Goal: Download file/media

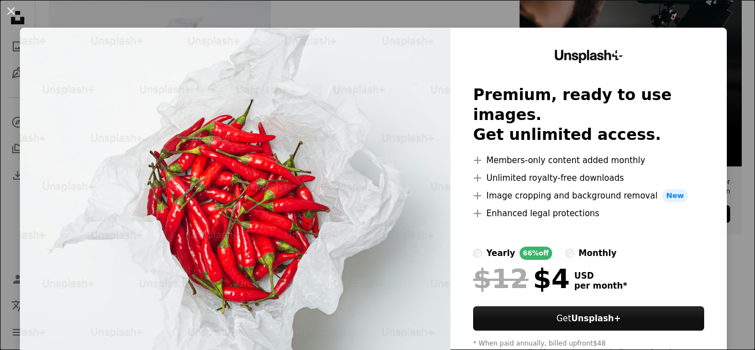
click at [707, 18] on div "An X shape Unsplash+ Premium, ready to use images. Get unlimited access. A plus…" at bounding box center [377, 175] width 755 height 350
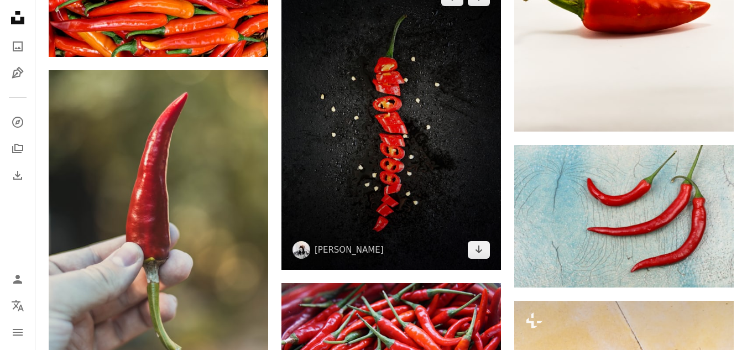
scroll to position [995, 0]
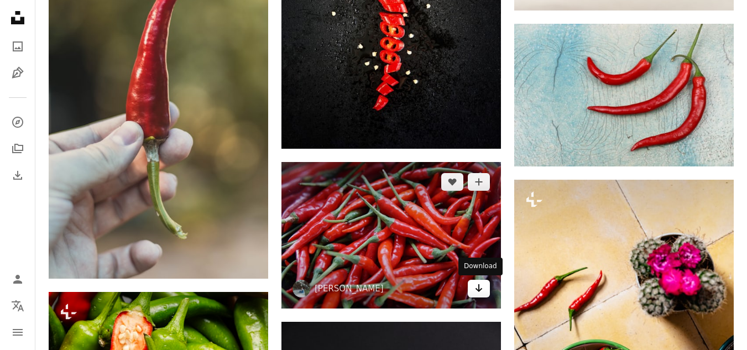
click at [476, 286] on icon "Arrow pointing down" at bounding box center [478, 287] width 9 height 13
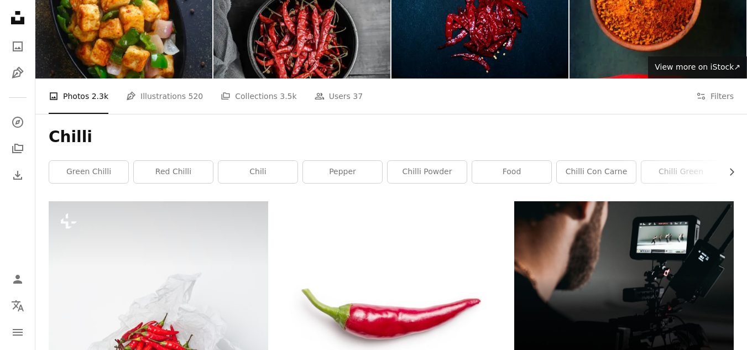
scroll to position [0, 0]
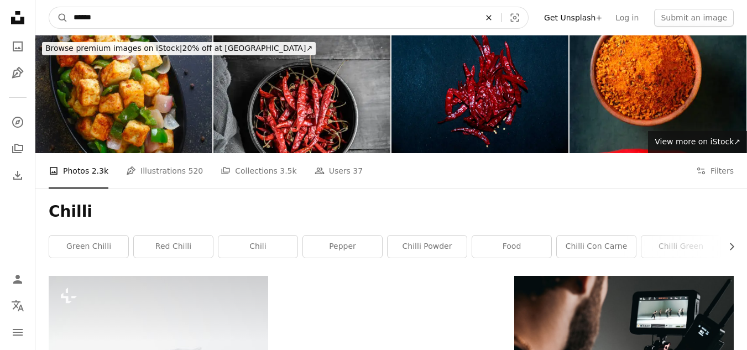
click at [501, 13] on button "An X shape" at bounding box center [488, 17] width 24 height 21
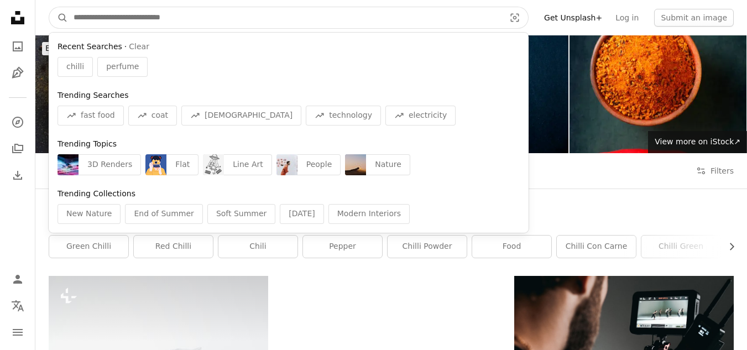
click at [333, 8] on input "Find visuals sitewide" at bounding box center [284, 17] width 433 height 21
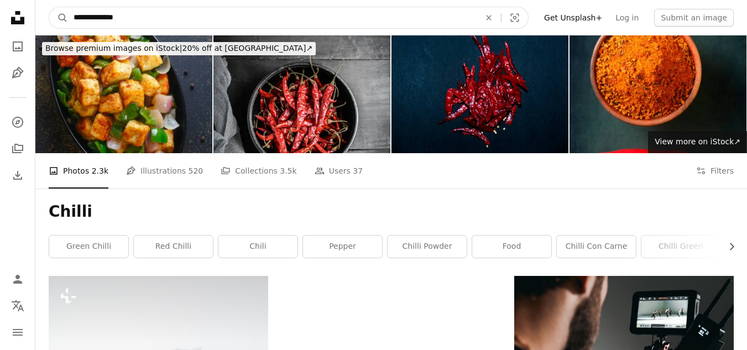
type input "**********"
click at [49, 7] on button "A magnifying glass" at bounding box center [58, 17] width 19 height 21
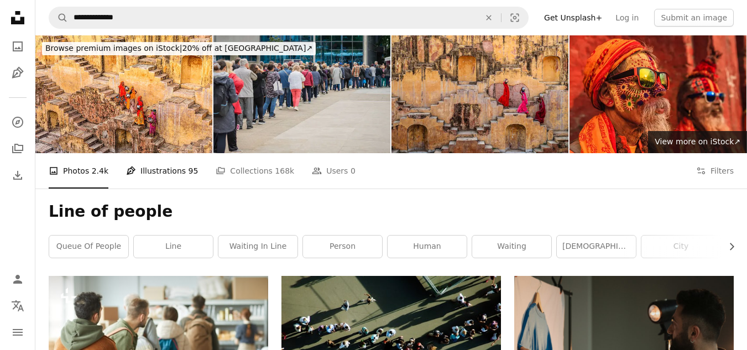
click at [172, 182] on link "Pen Tool Illustrations 95" at bounding box center [162, 170] width 72 height 35
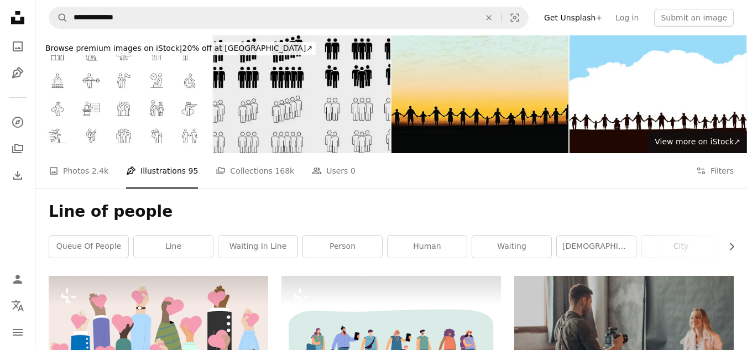
click at [287, 115] on img at bounding box center [301, 94] width 177 height 118
